Goal: Information Seeking & Learning: Stay updated

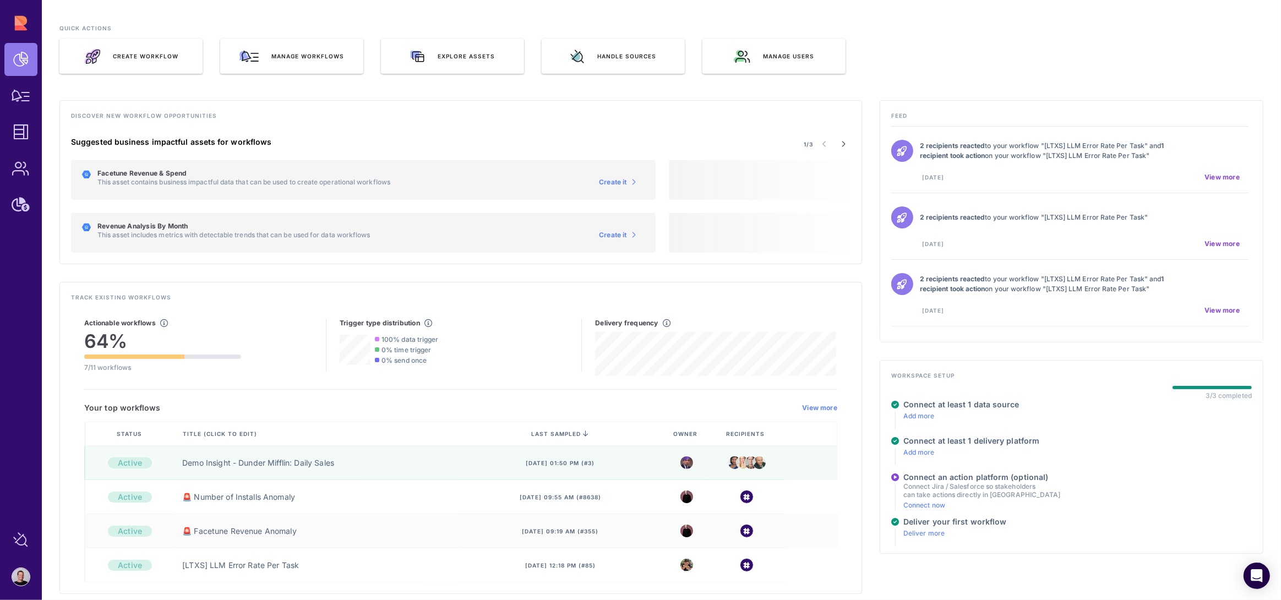
scroll to position [40, 0]
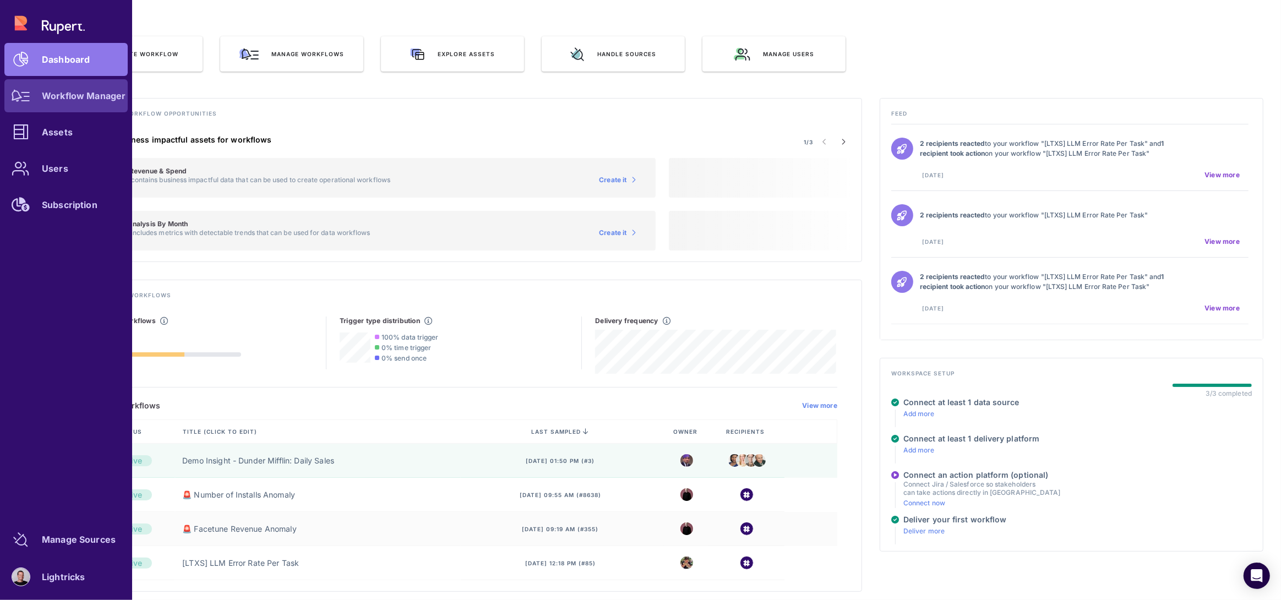
click at [48, 95] on div "Workflow Manager" at bounding box center [84, 95] width 84 height 7
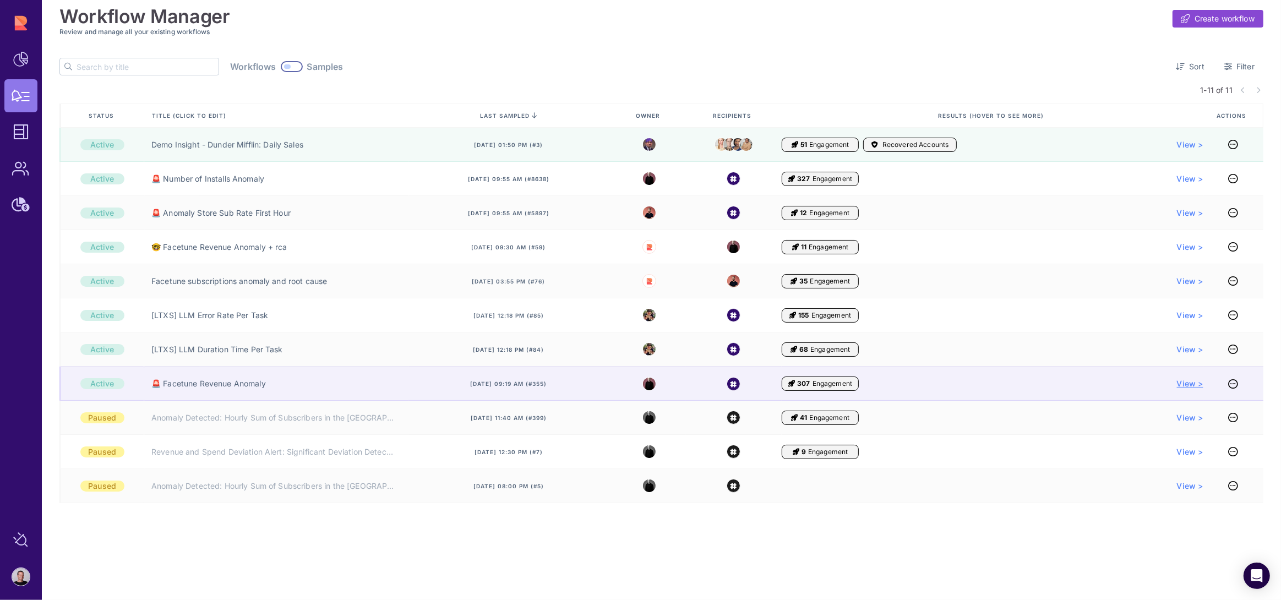
click at [1195, 384] on span "View >" at bounding box center [1190, 383] width 26 height 11
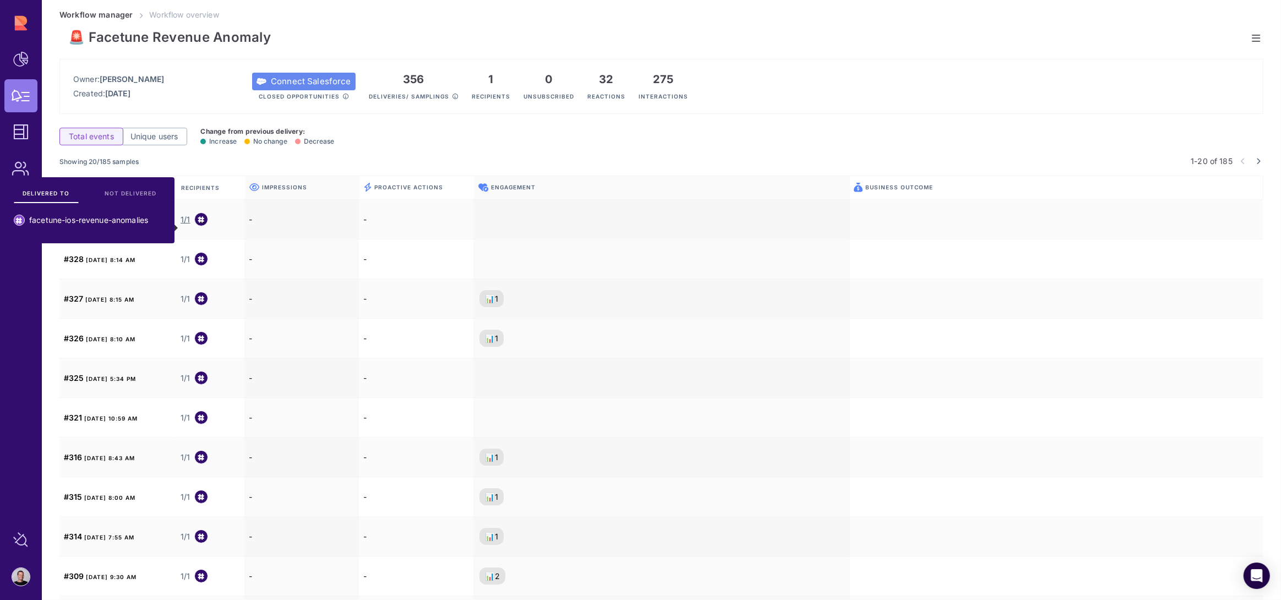
click at [600, 136] on div "Total events Unique users Change from previous delivery: Increase No change Dec…" at bounding box center [661, 140] width 1204 height 27
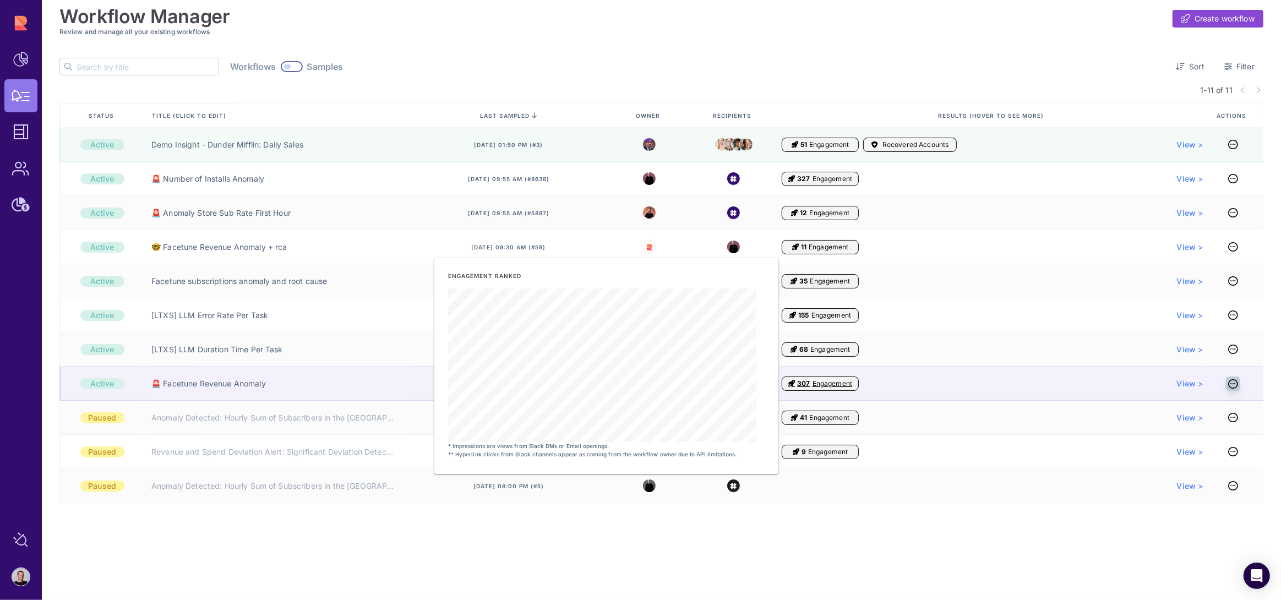
click at [1235, 384] on icon at bounding box center [1233, 384] width 10 height 1
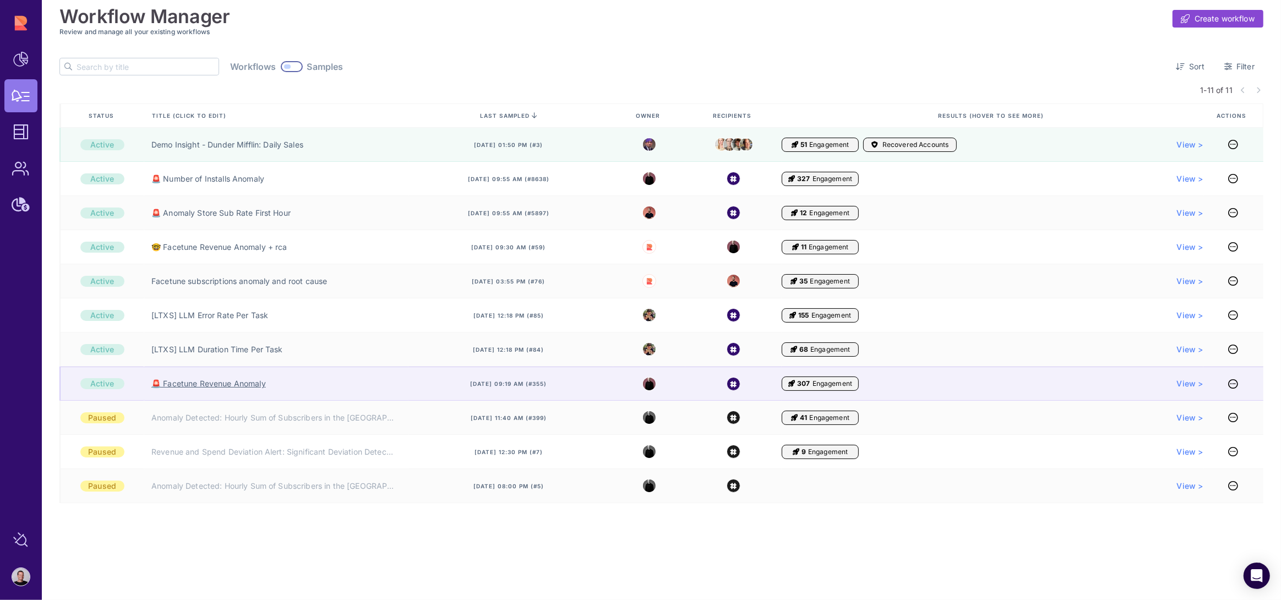
click at [187, 386] on link "🚨 Facetune Revenue Anomaly" at bounding box center [208, 383] width 114 height 11
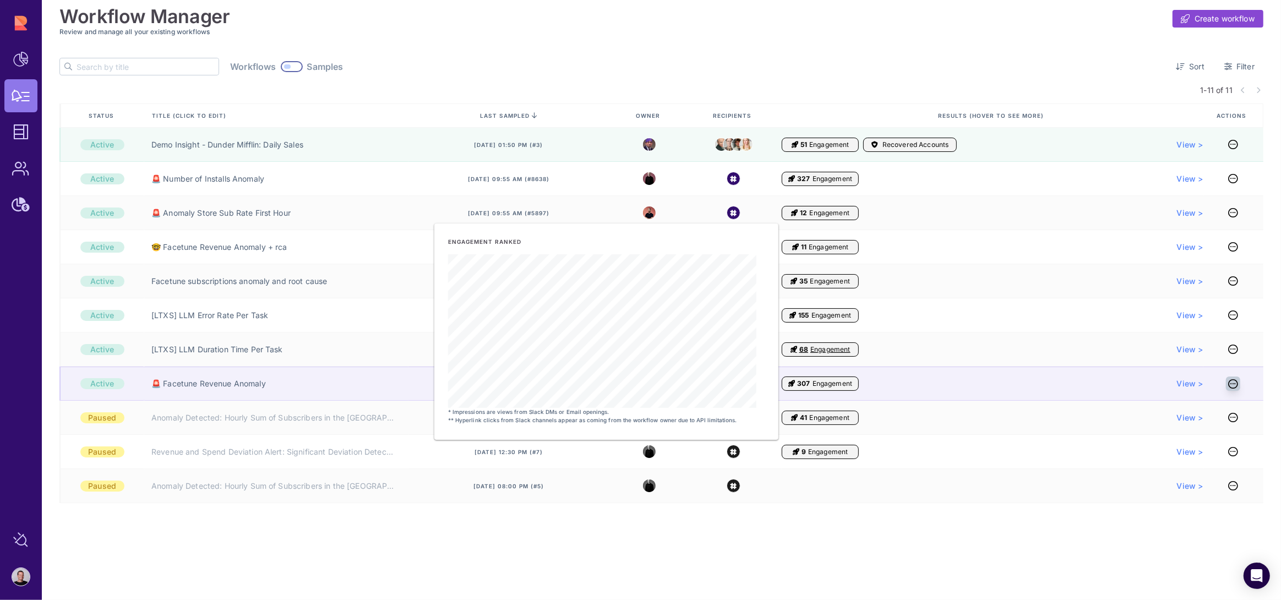
click at [1233, 384] on icon at bounding box center [1233, 384] width 10 height 1
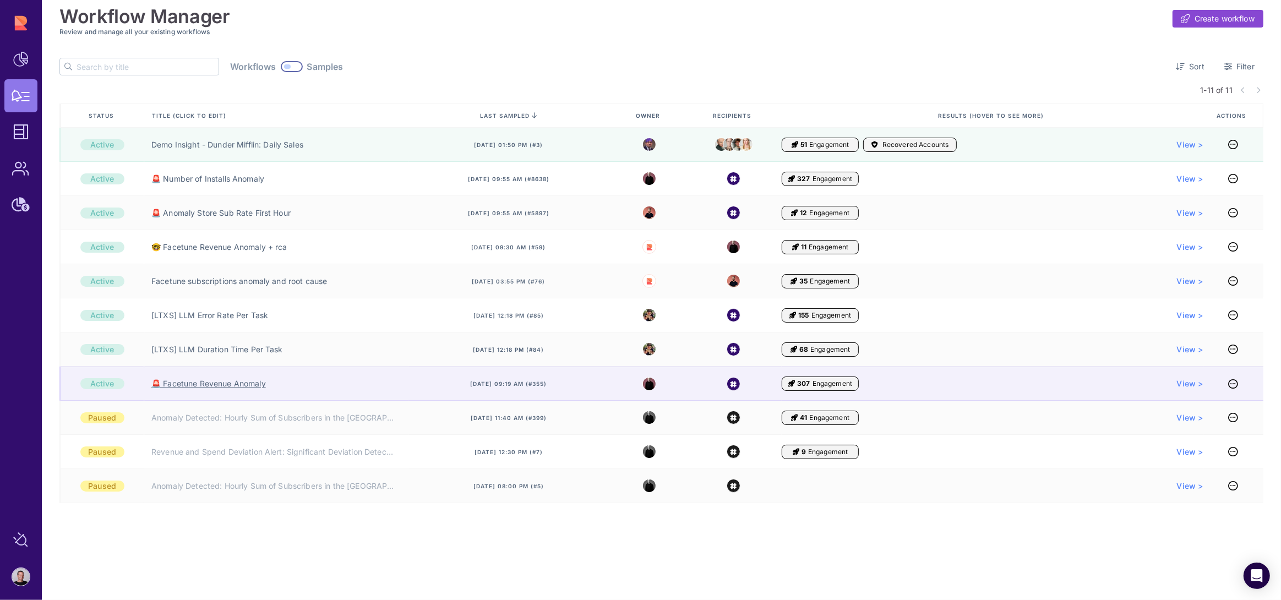
click at [189, 382] on link "🚨 Facetune Revenue Anomaly" at bounding box center [208, 383] width 114 height 11
